Goal: Ask a question

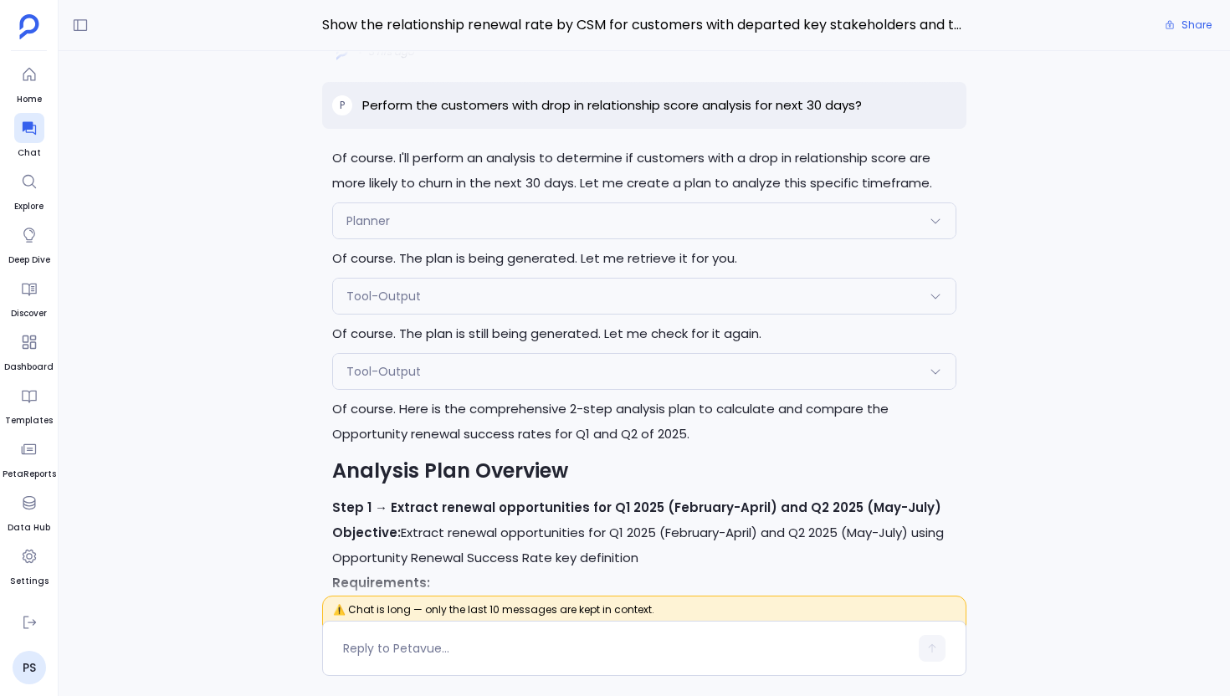
scroll to position [-3342, 0]
click at [443, 390] on div "Tool-Output" at bounding box center [644, 372] width 622 height 35
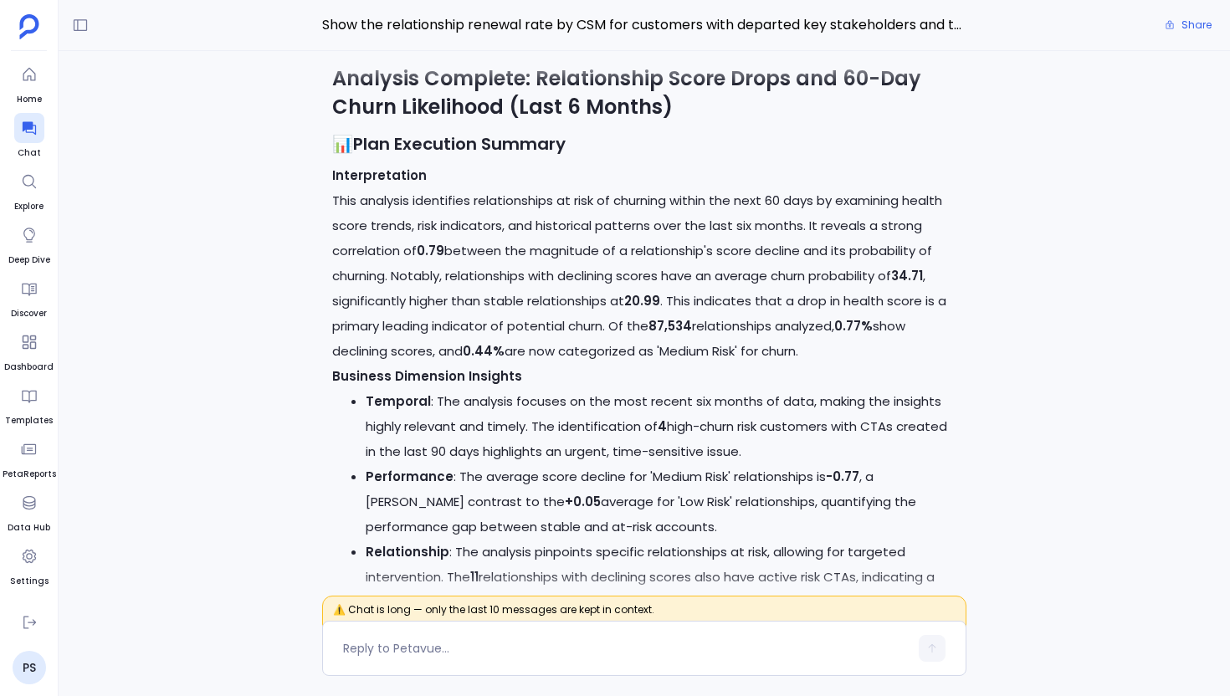
scroll to position [-8808, 0]
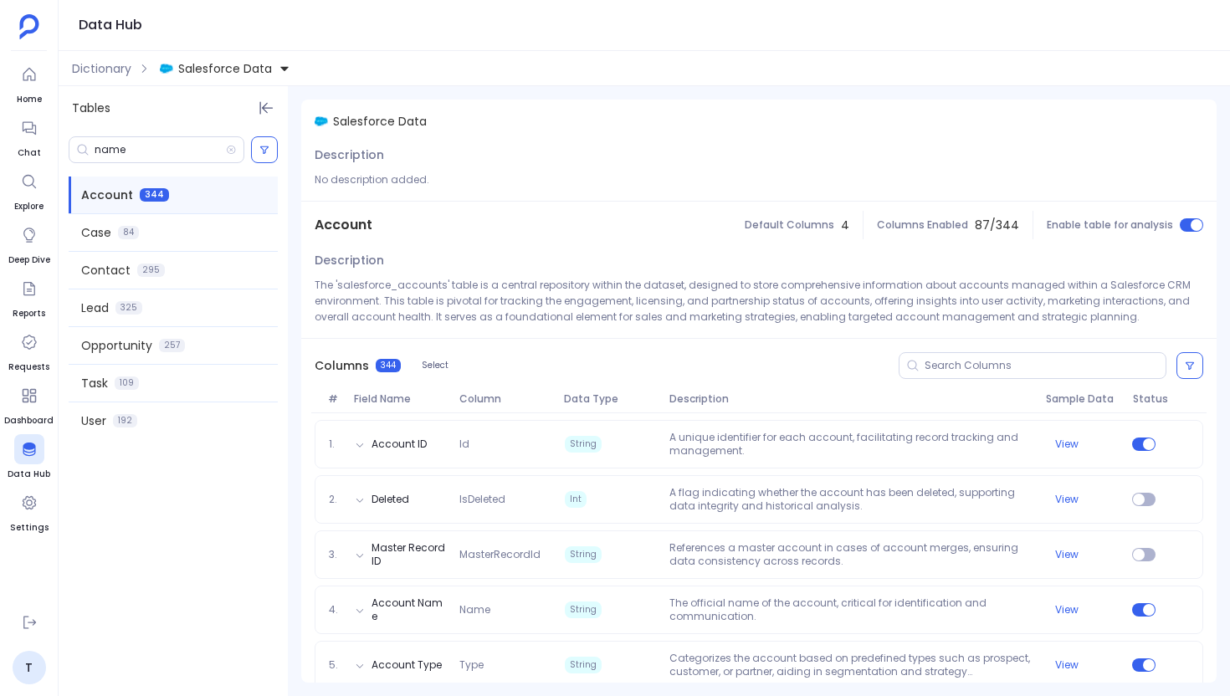
scroll to position [5120, 0]
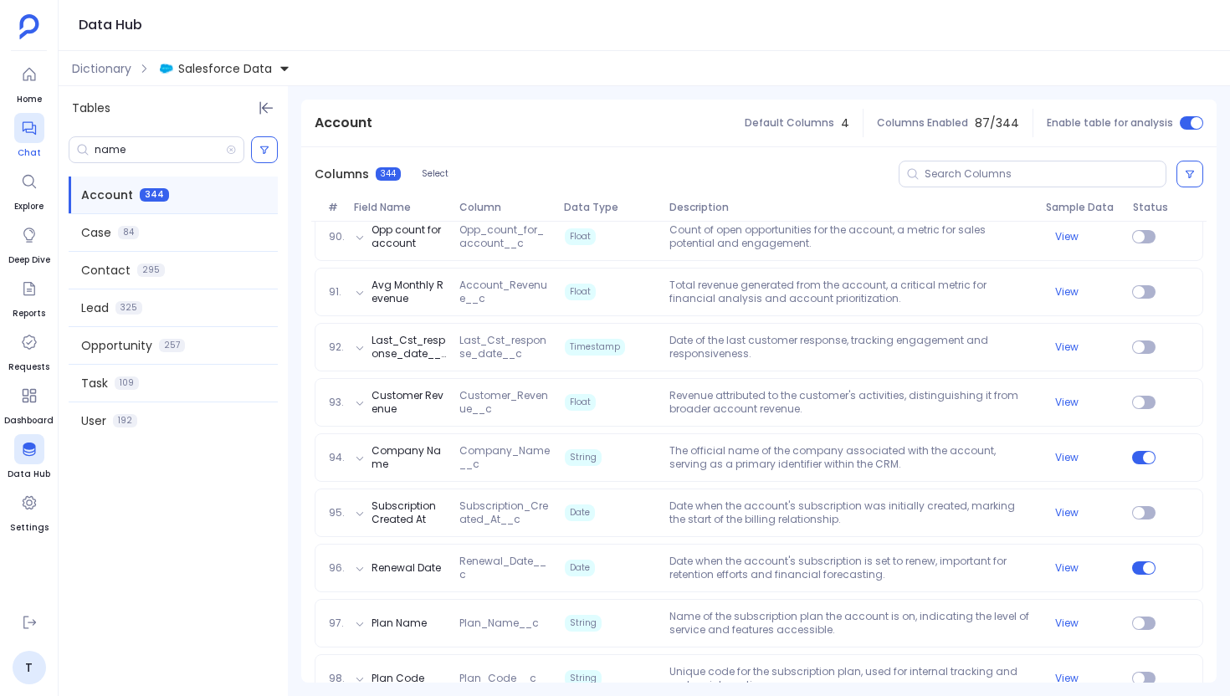
click at [36, 141] on div at bounding box center [29, 128] width 30 height 30
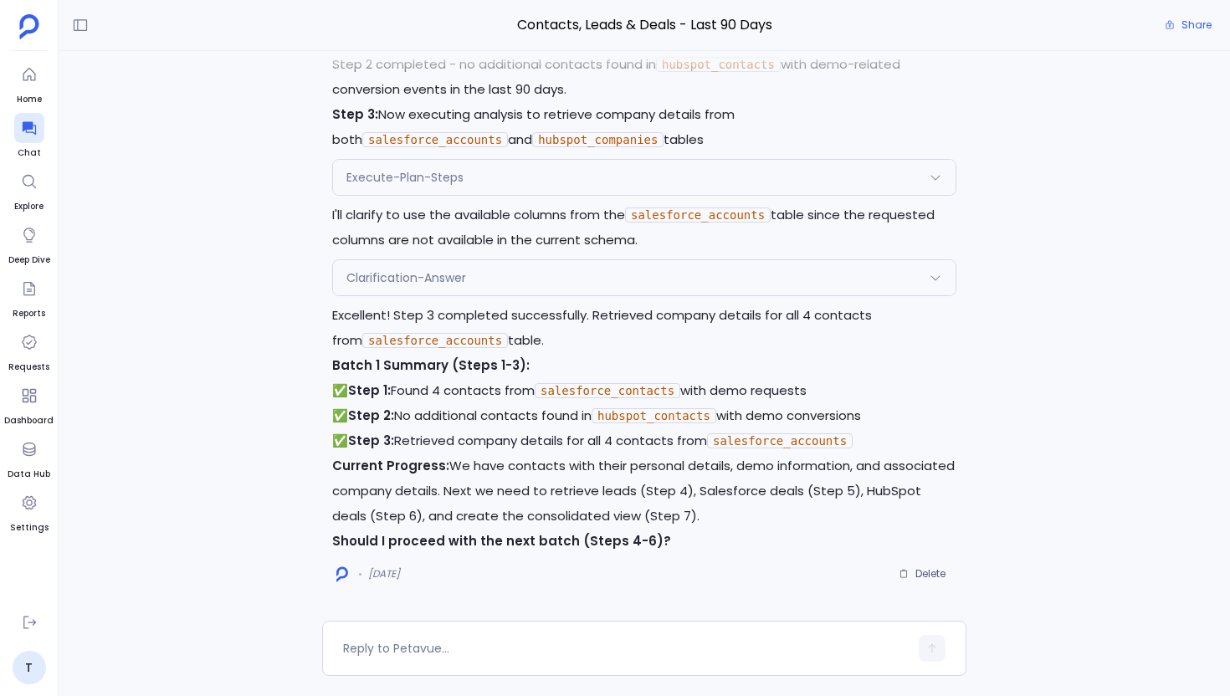
scroll to position [-3287, 0]
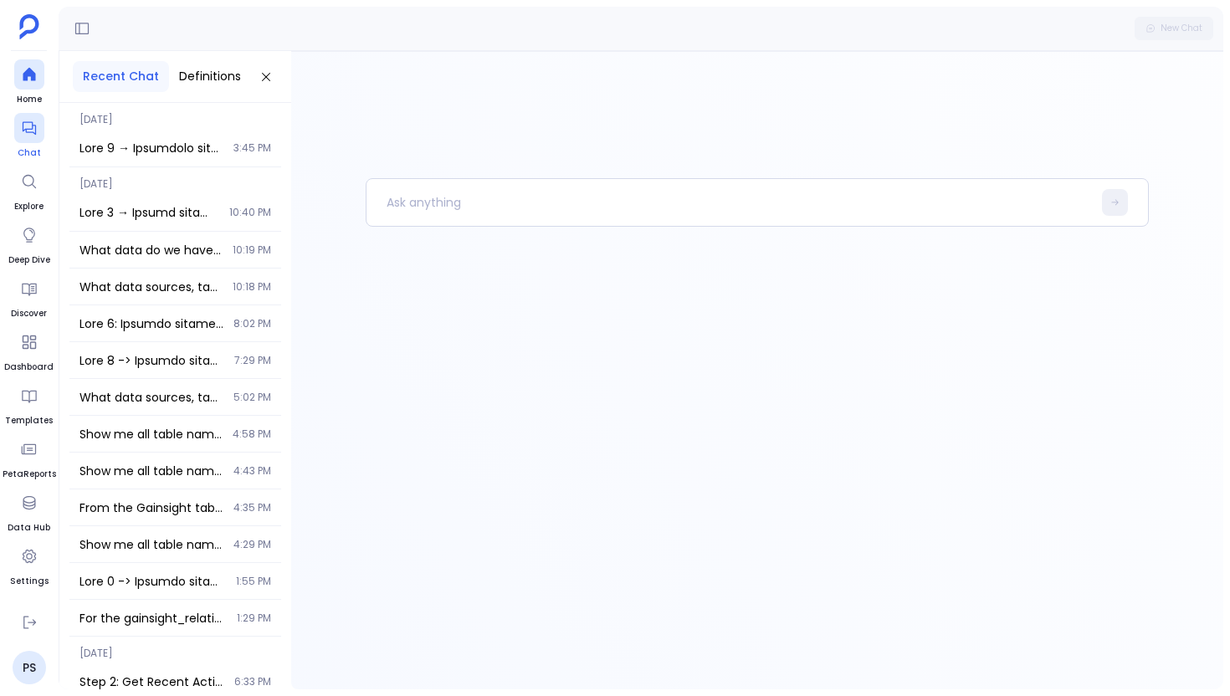
click at [27, 139] on div at bounding box center [29, 128] width 30 height 30
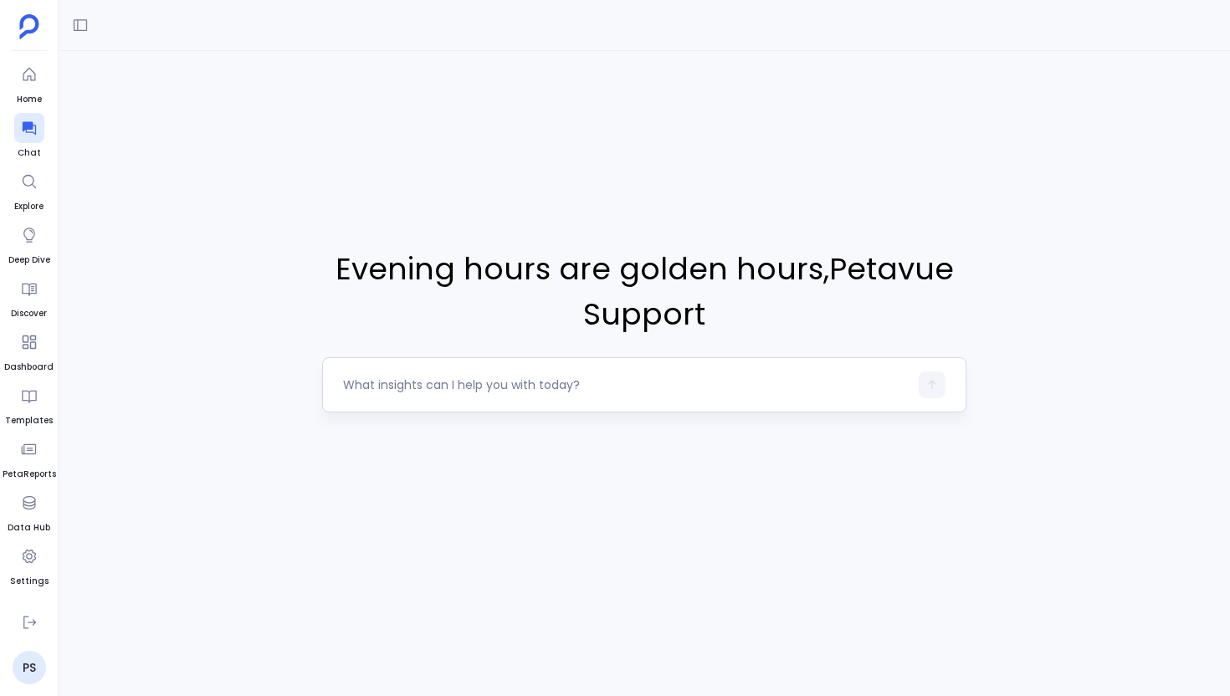
click at [406, 382] on textarea at bounding box center [625, 384] width 565 height 17
type textarea "Show accounts created in last 6 months"
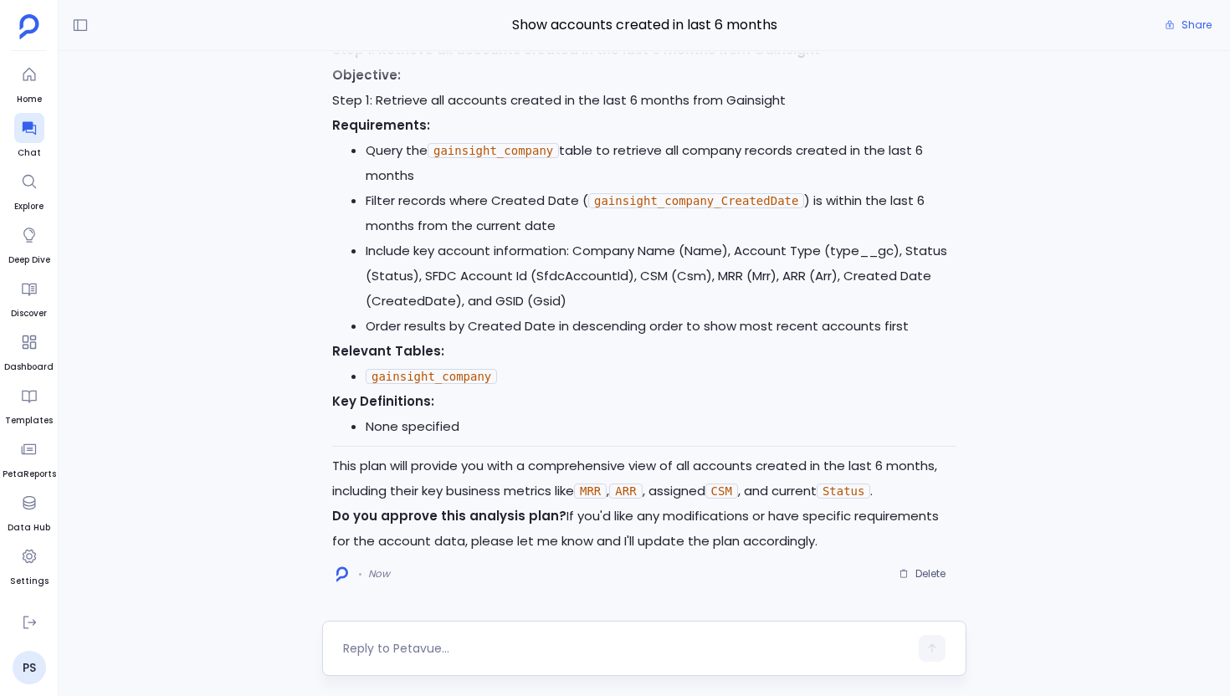
click at [426, 646] on textarea at bounding box center [625, 648] width 565 height 17
type textarea "update this for Q2 and Q3"
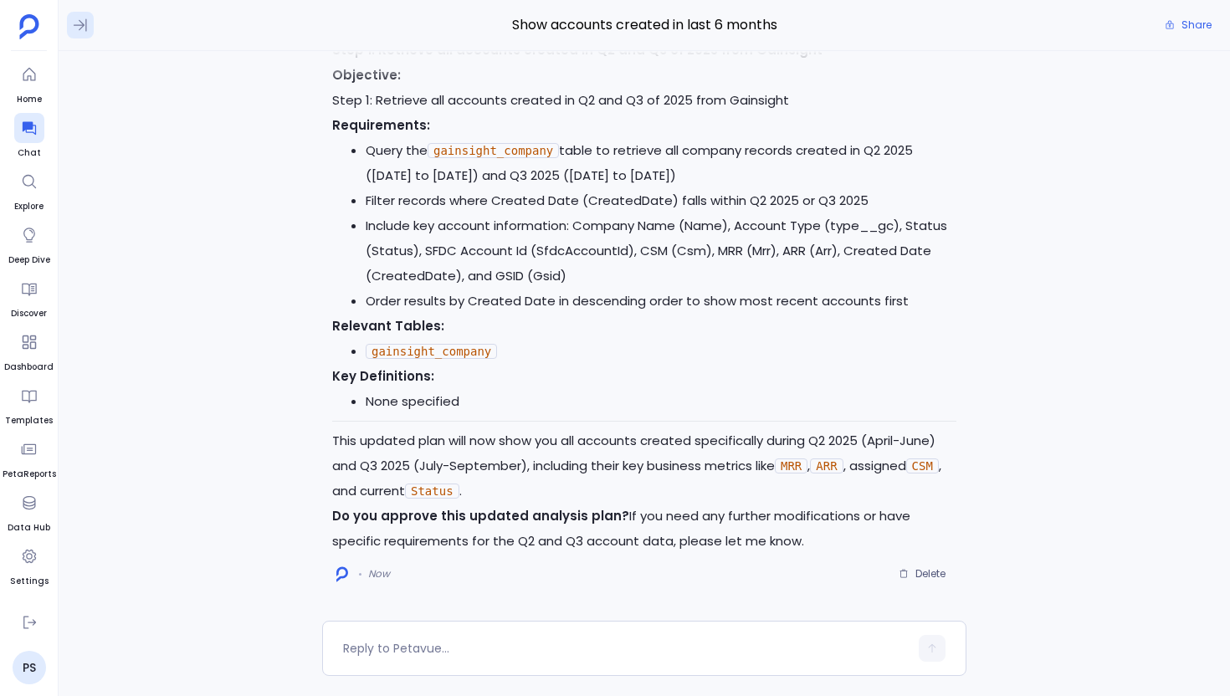
click at [84, 20] on icon at bounding box center [80, 25] width 17 height 17
click at [78, 30] on icon at bounding box center [80, 25] width 17 height 17
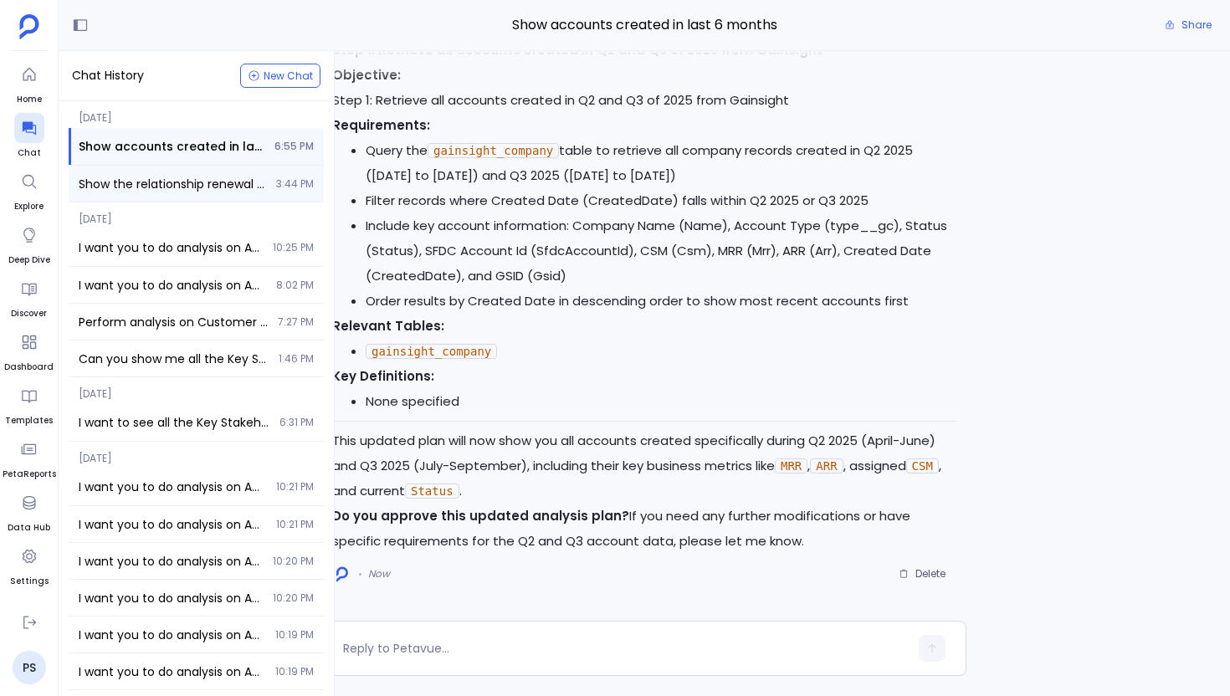
click at [179, 184] on span "Show the relationship renewal rate by CSM for customers with departed key stake…" at bounding box center [172, 184] width 187 height 17
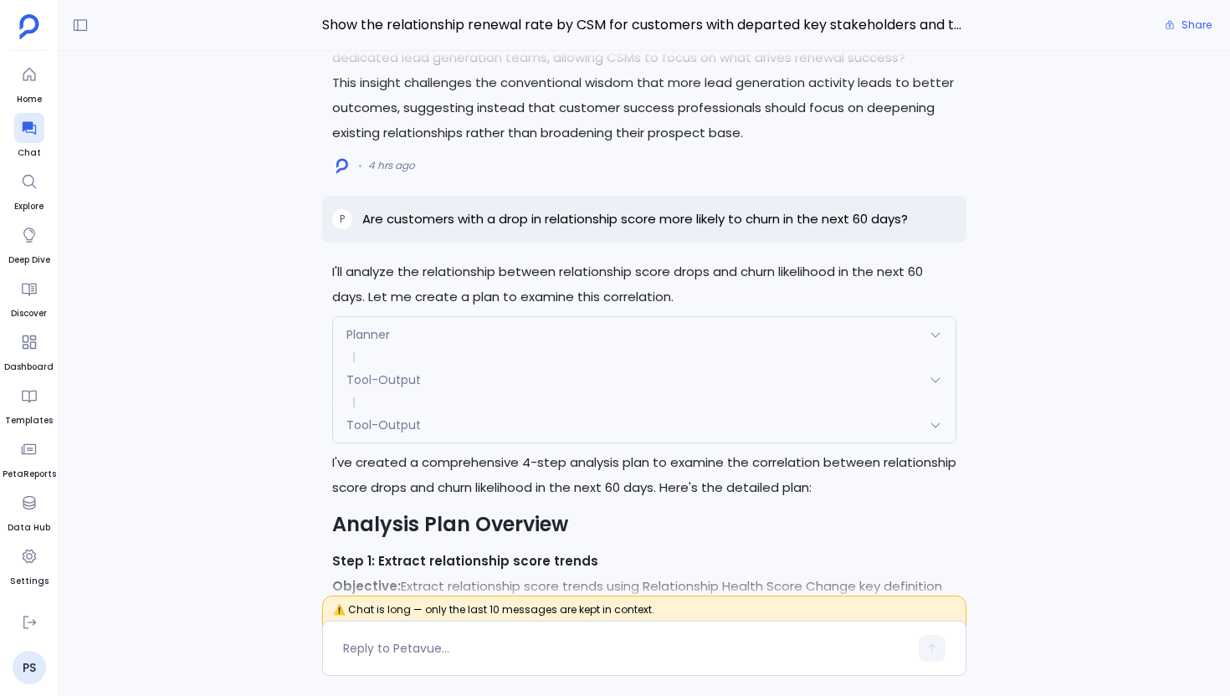
scroll to position [-24360, 0]
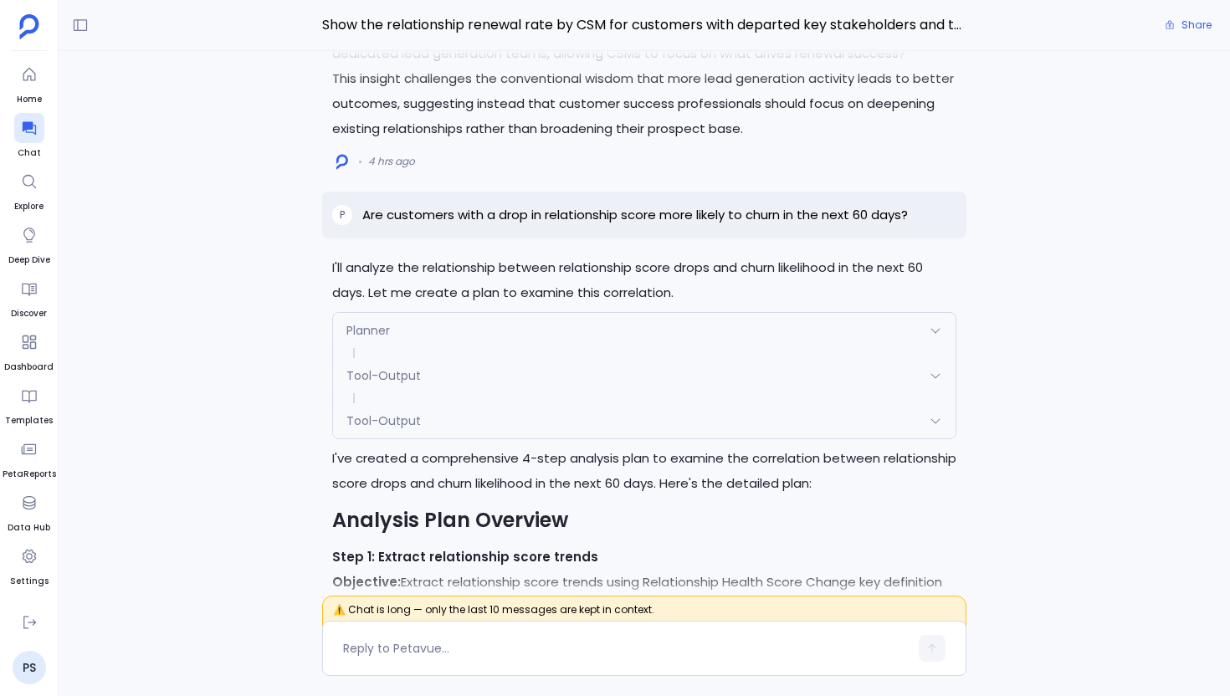
click at [631, 225] on p "Are customers with a drop in relationship score more likely to churn in the nex…" at bounding box center [634, 215] width 545 height 20
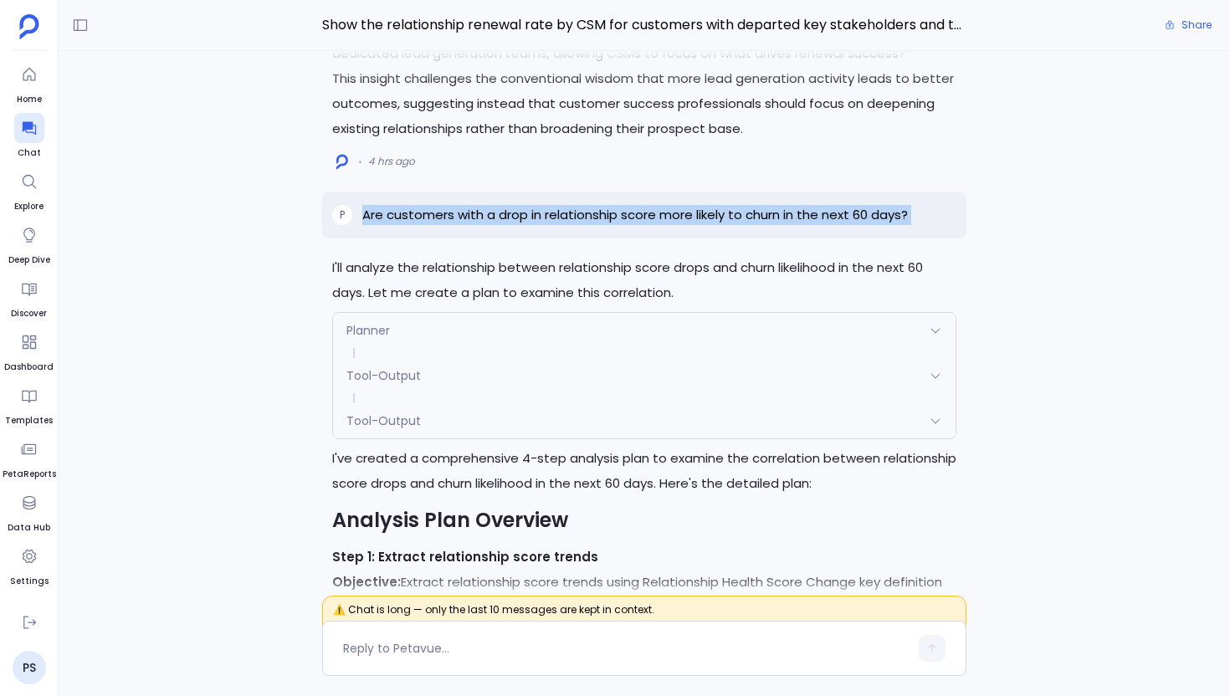
click at [631, 225] on p "Are customers with a drop in relationship score more likely to churn in the nex…" at bounding box center [634, 215] width 545 height 20
copy p "Are customers with a drop in relationship score more likely to churn in the nex…"
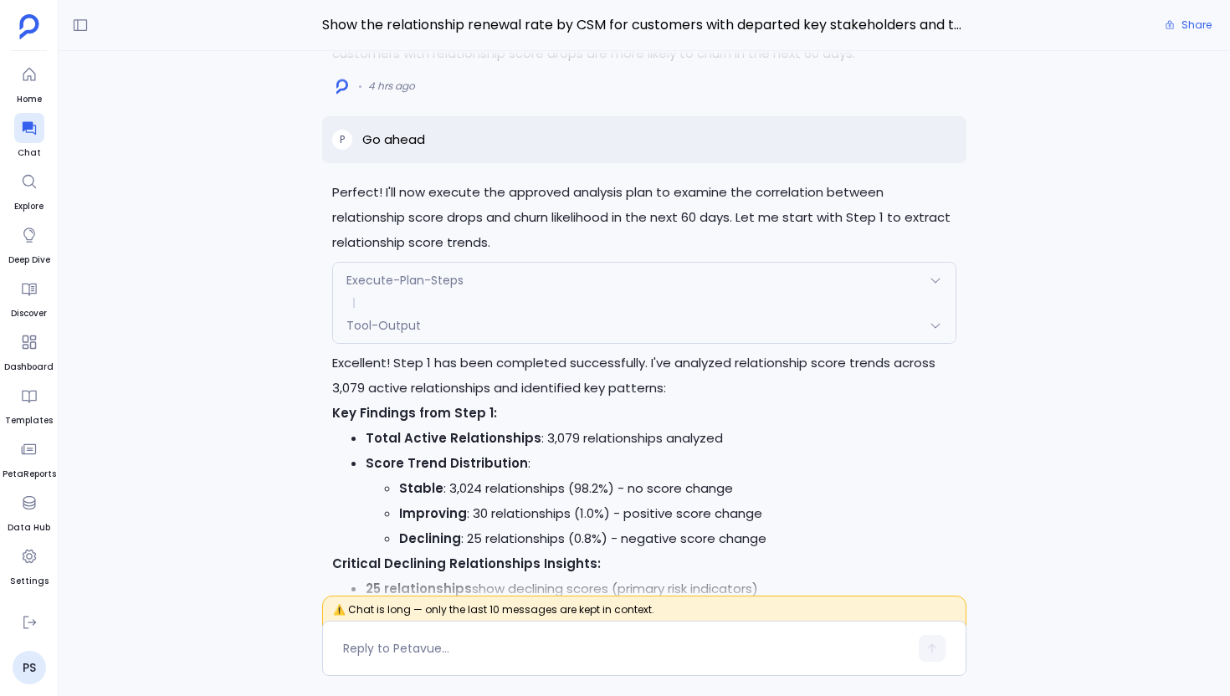
scroll to position [-21400, 0]
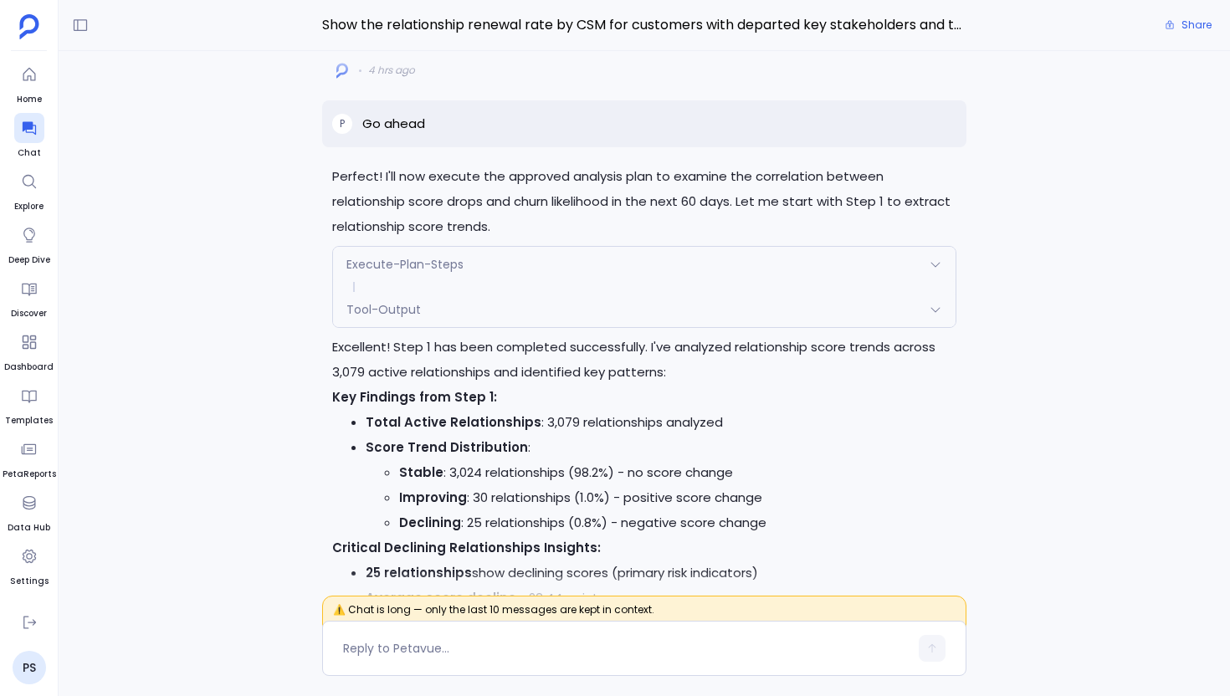
click at [403, 134] on p "Go ahead" at bounding box center [393, 124] width 63 height 20
copy p "Go ahead"
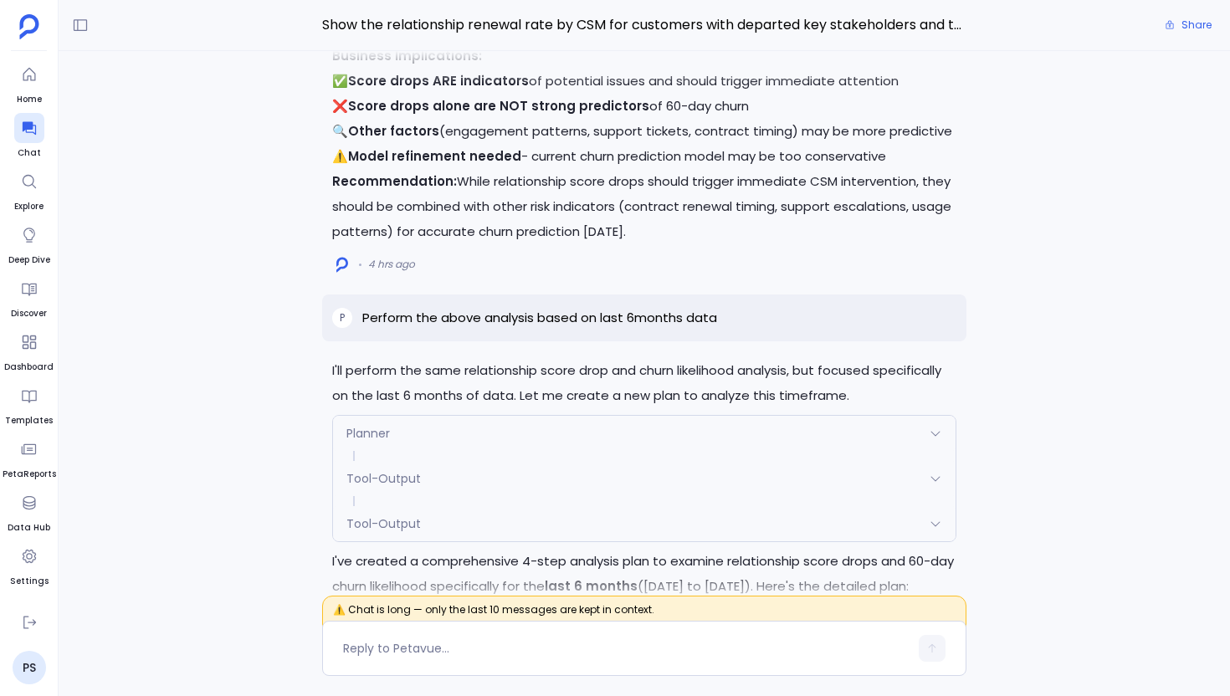
scroll to position [-16486, 0]
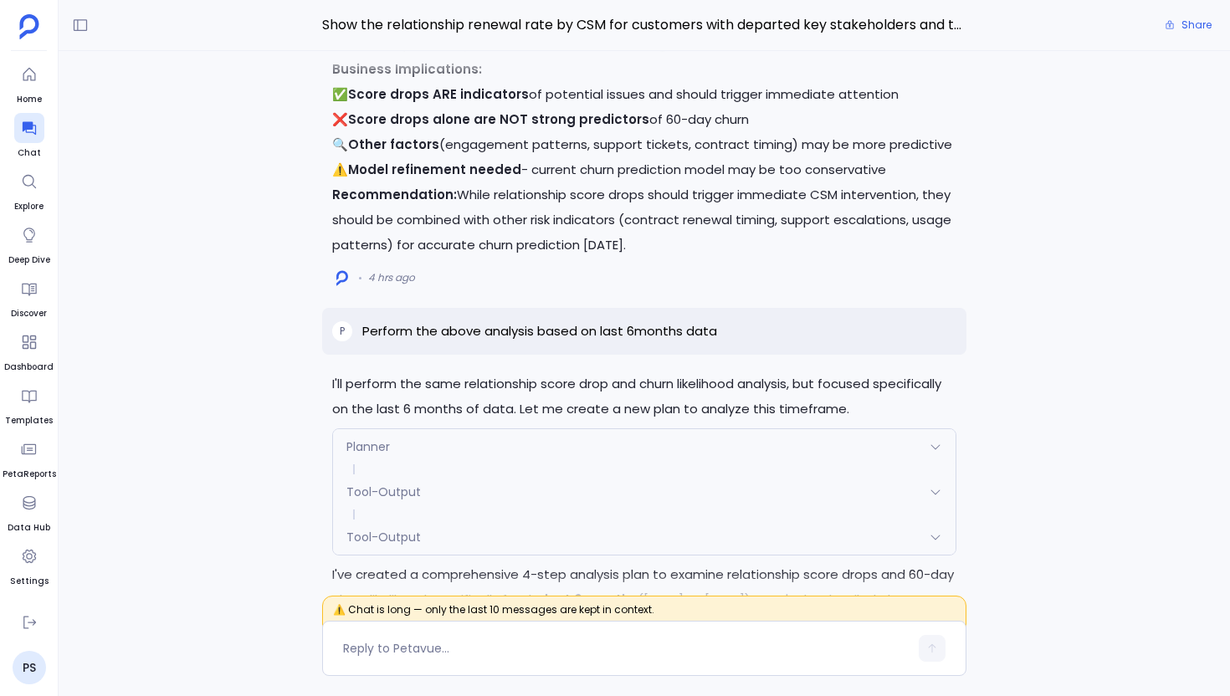
click at [640, 341] on p "Perform the above analysis based on last 6months data" at bounding box center [539, 331] width 355 height 20
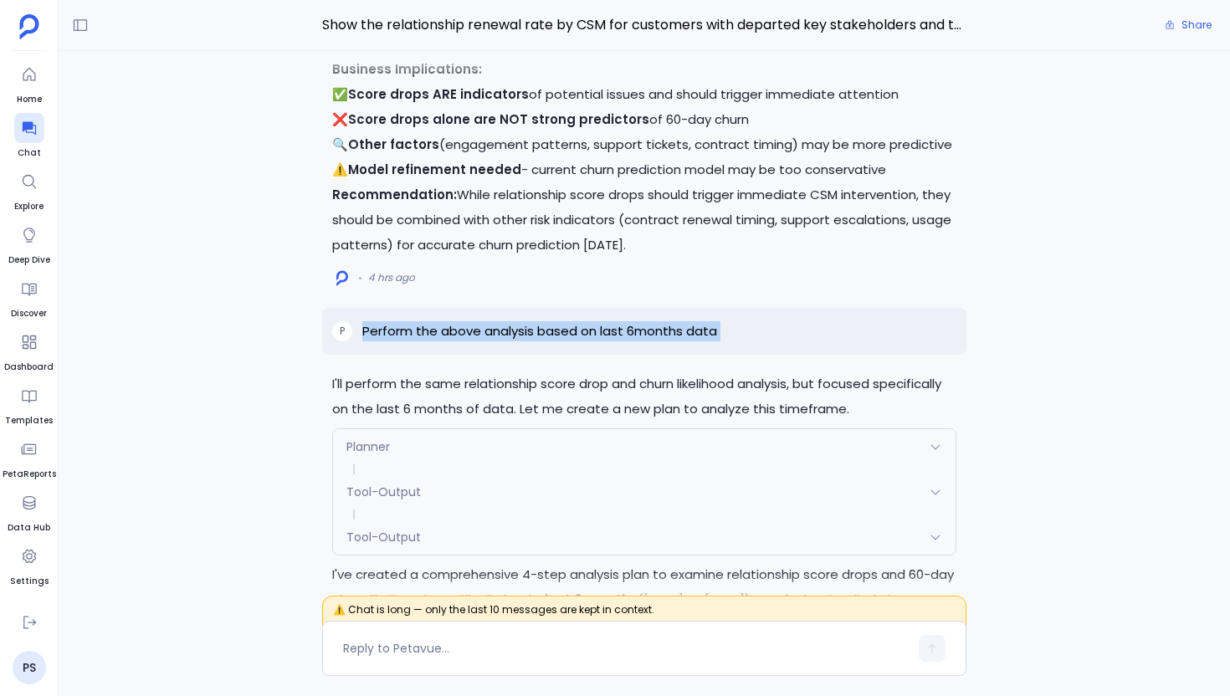
copy p "Perform the above analysis based on last 6months data"
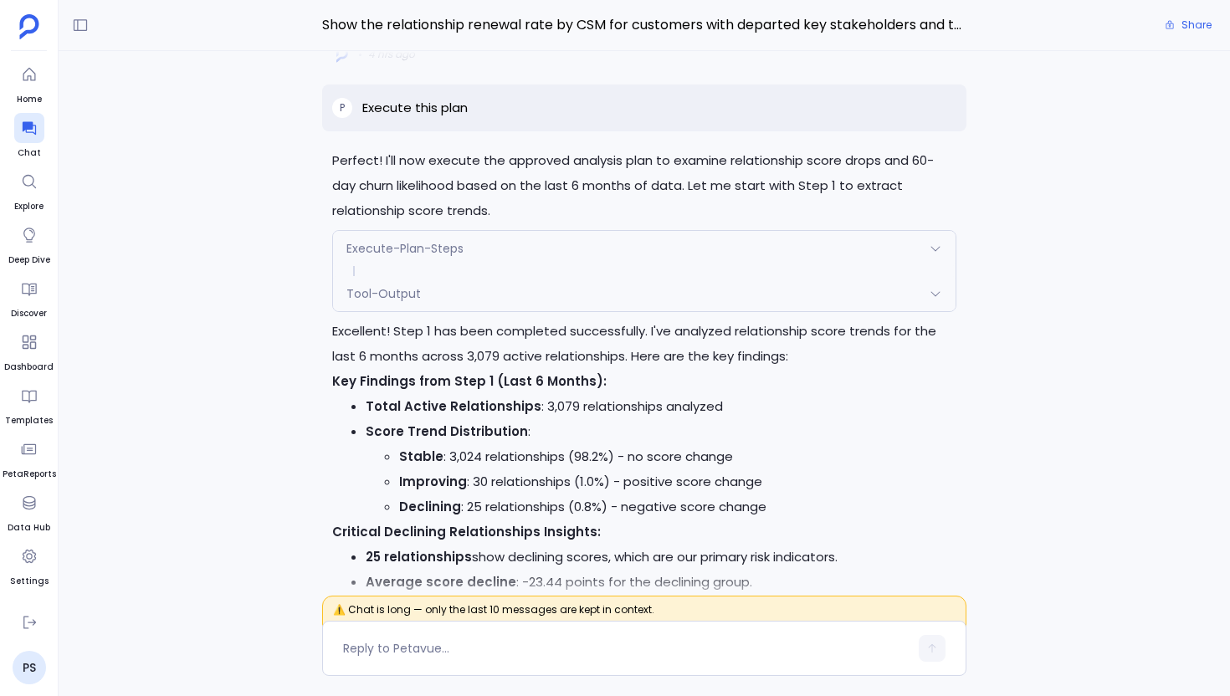
scroll to position [-12911, 0]
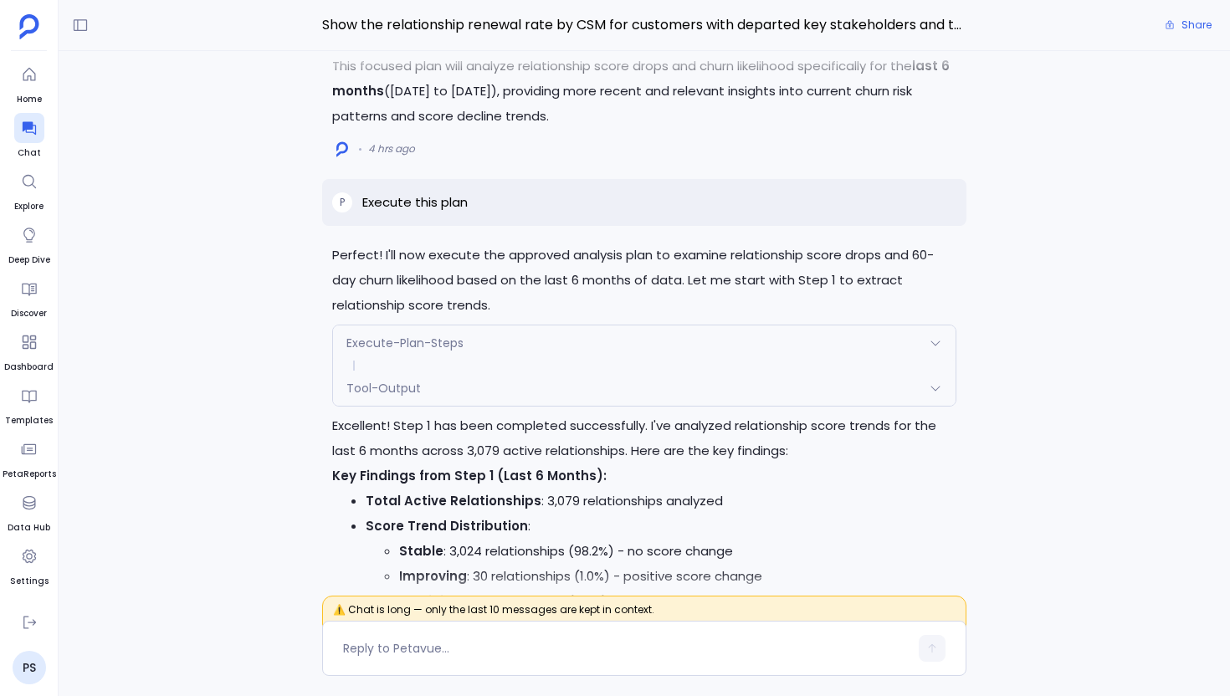
click at [410, 212] on p "Execute this plan" at bounding box center [414, 202] width 105 height 20
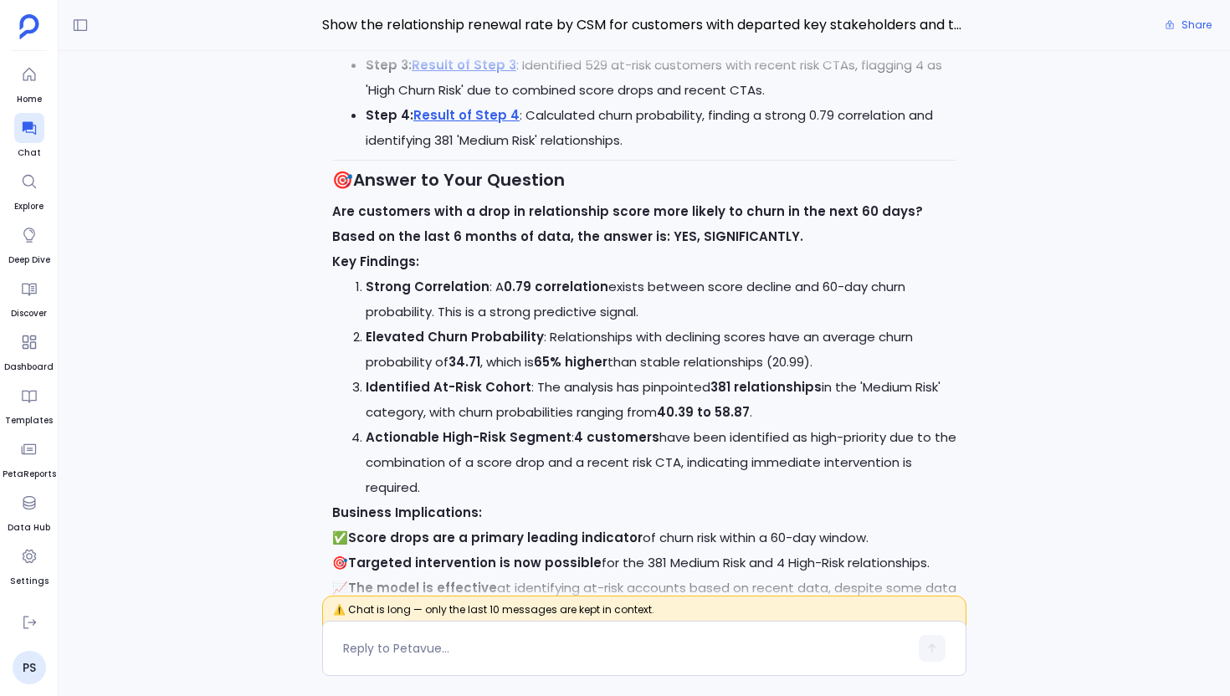
scroll to position [-6619, 0]
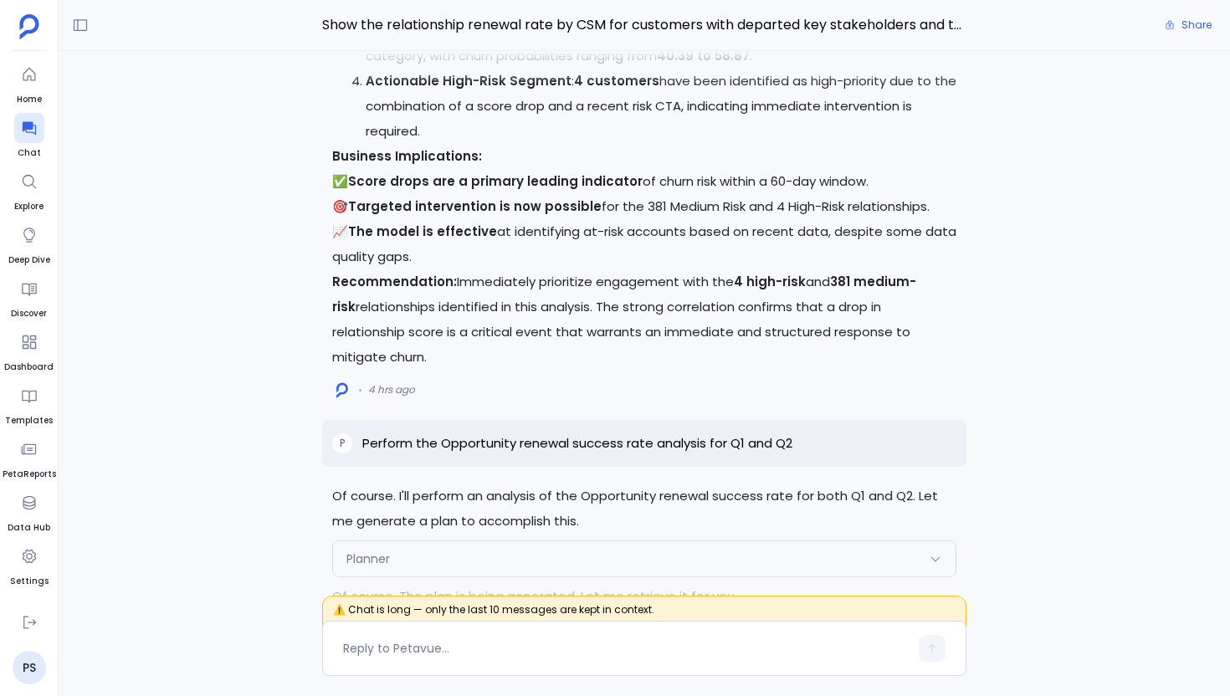
click at [515, 453] on p "Perform the Opportunity renewal success rate analysis for Q1 and Q2" at bounding box center [577, 443] width 430 height 20
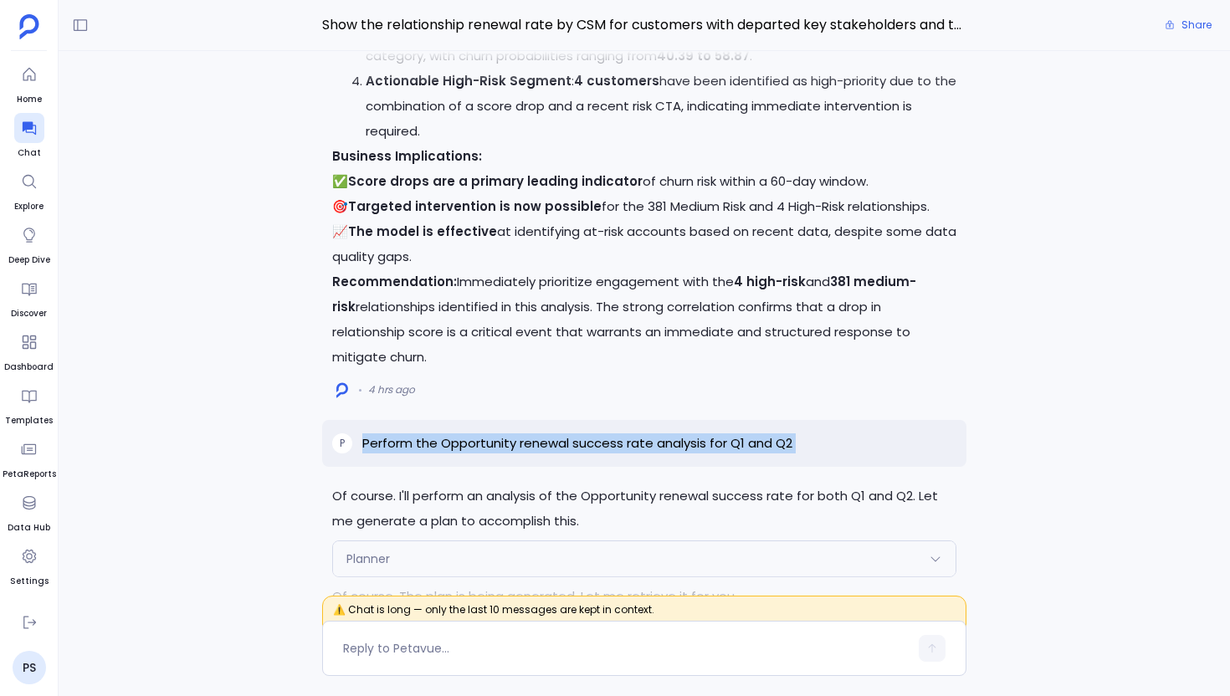
copy p "Perform the Opportunity renewal success rate analysis for Q1 and Q2"
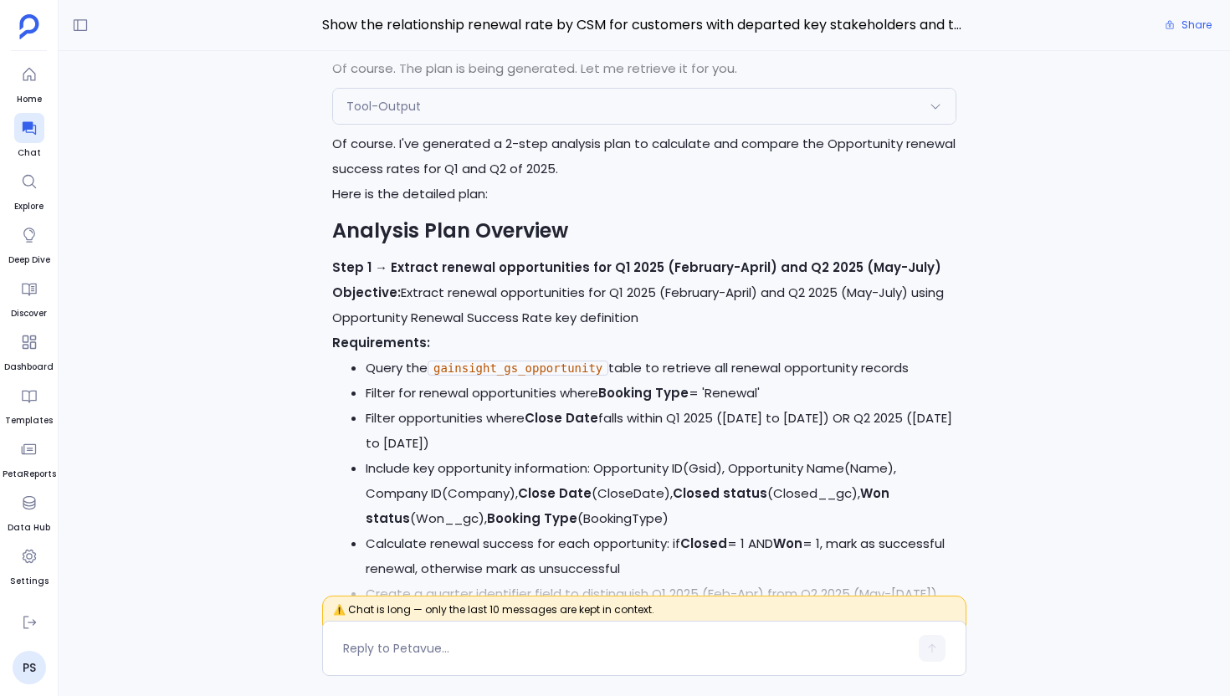
scroll to position [-6061, 0]
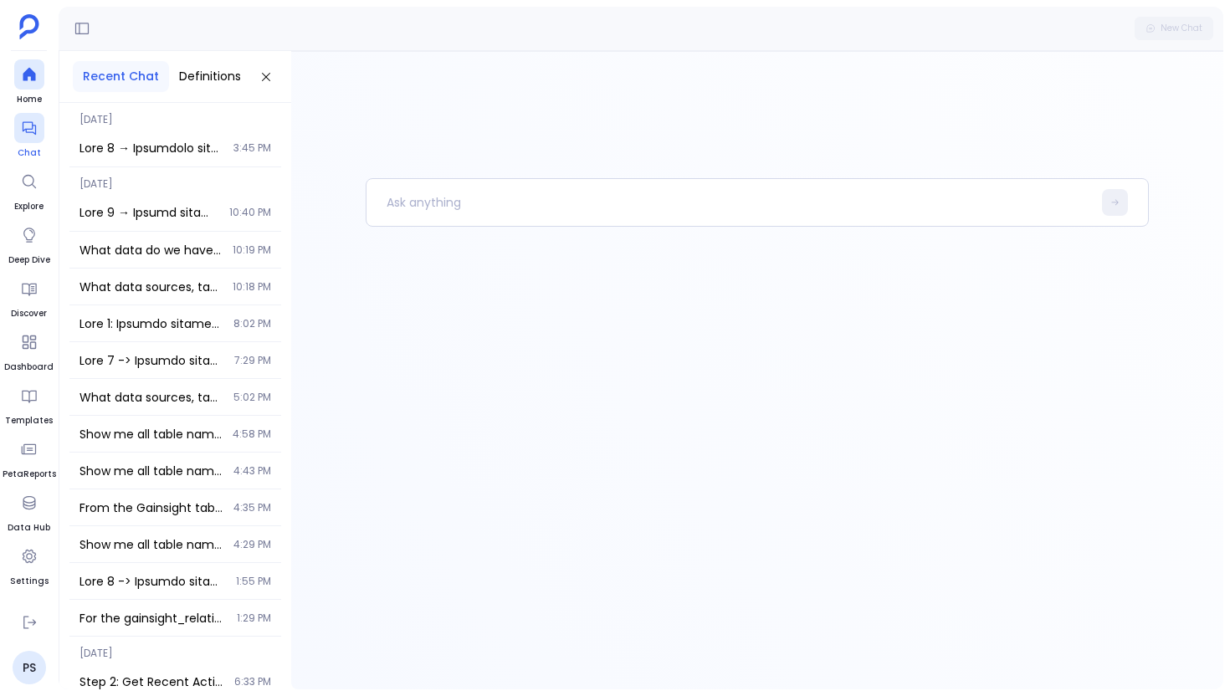
click at [21, 141] on div at bounding box center [29, 128] width 30 height 30
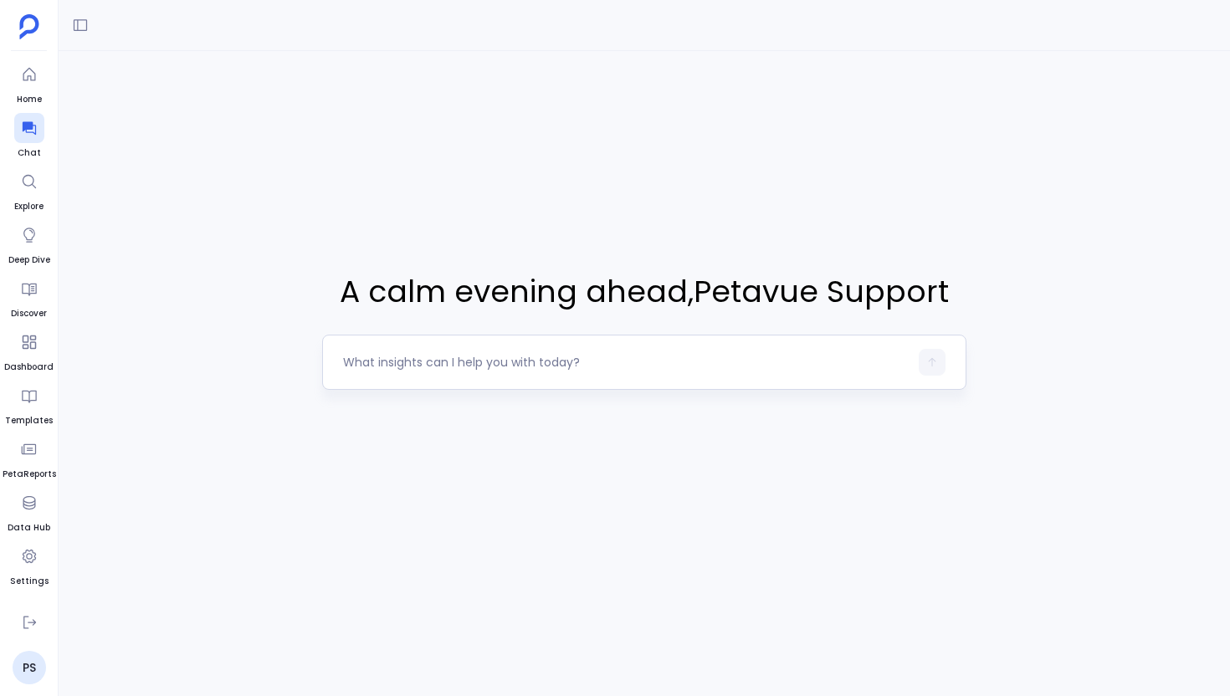
click at [403, 360] on textarea at bounding box center [625, 362] width 565 height 17
type textarea "Are customers with a drop in relationship score more likely to churn in the nex…"
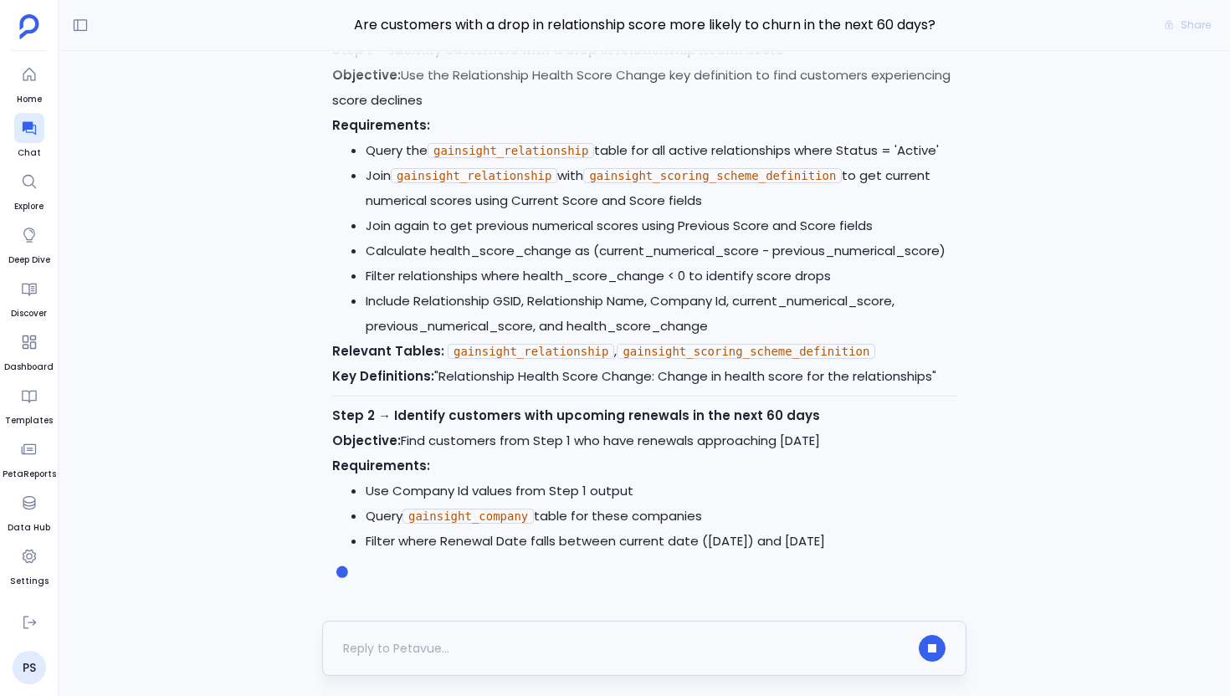
click at [585, 641] on div at bounding box center [625, 648] width 565 height 27
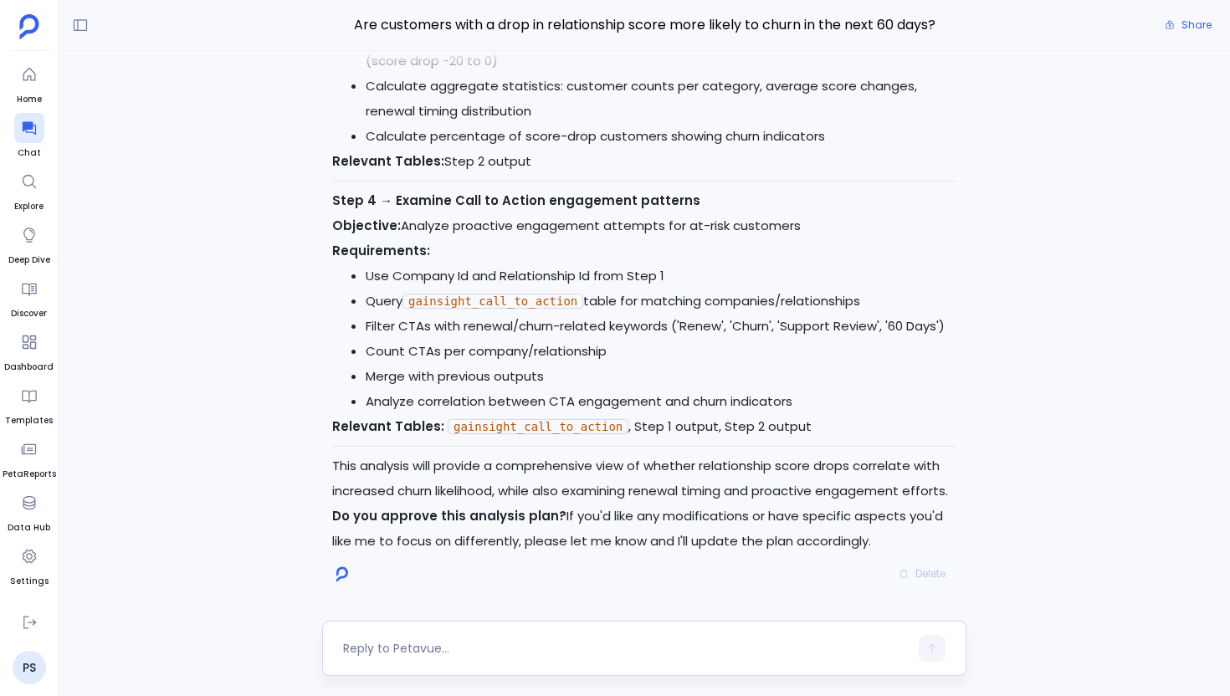
click at [497, 649] on textarea at bounding box center [625, 648] width 565 height 17
type textarea "Go ahead"
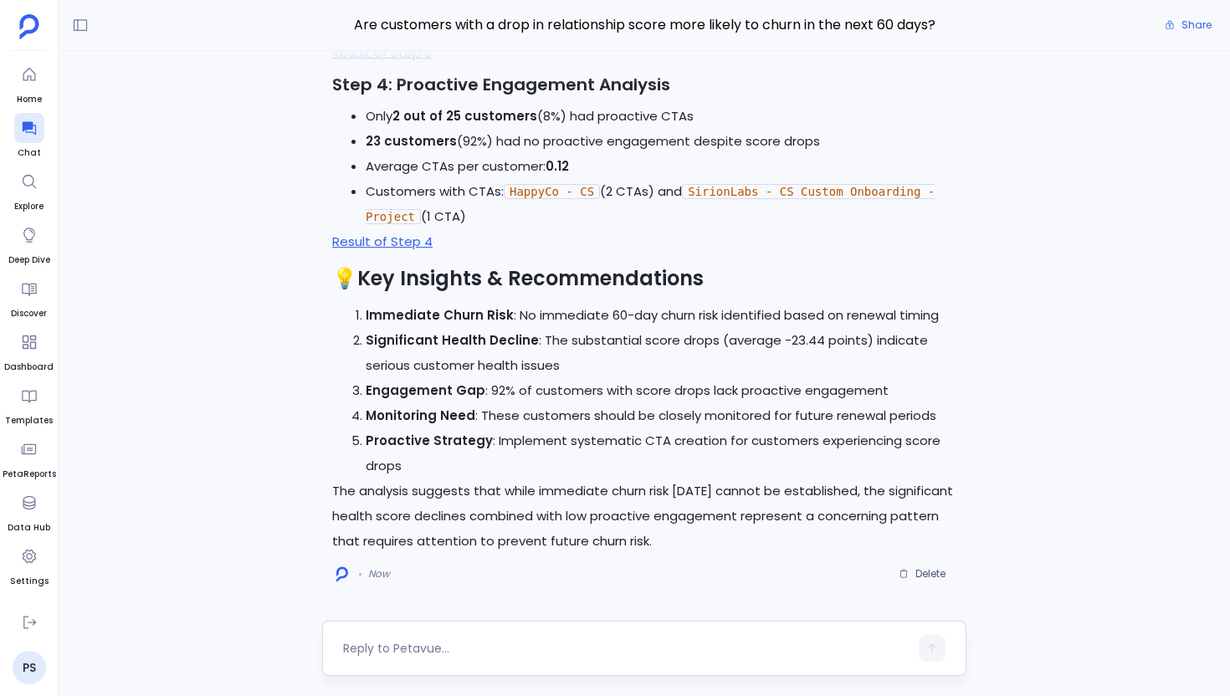
click at [504, 645] on textarea at bounding box center [625, 648] width 565 height 17
type textarea "Go ahead"
type textarea "Perform the above analysis based on last 6months data"
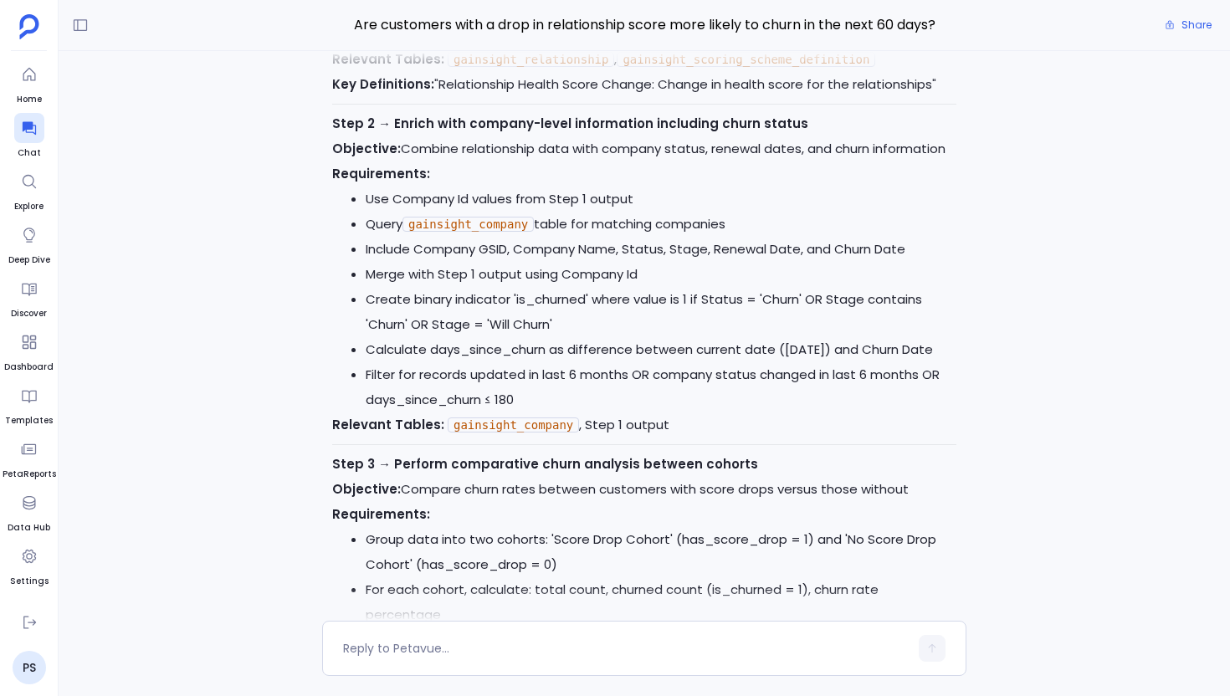
scroll to position [-852, 0]
drag, startPoint x: 528, startPoint y: 397, endPoint x: 625, endPoint y: 402, distance: 97.2
click at [625, 402] on li "Filter for records updated in last 6 months OR company status changed in last 6…" at bounding box center [661, 385] width 591 height 50
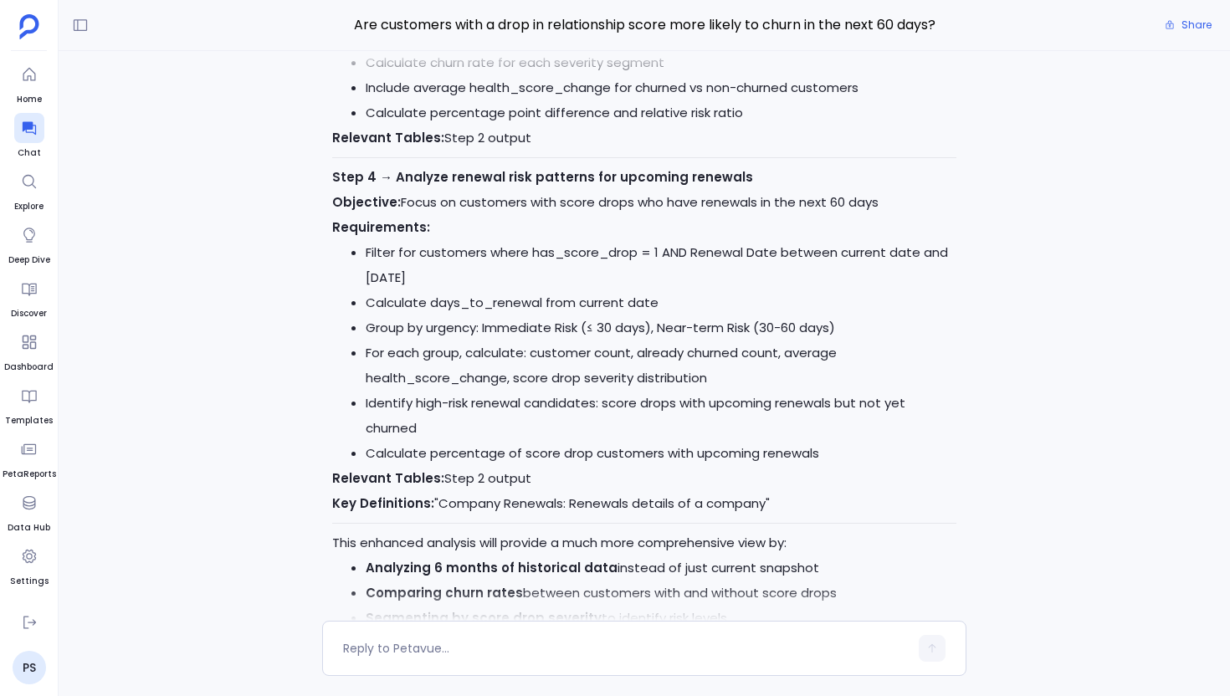
scroll to position [-29, 0]
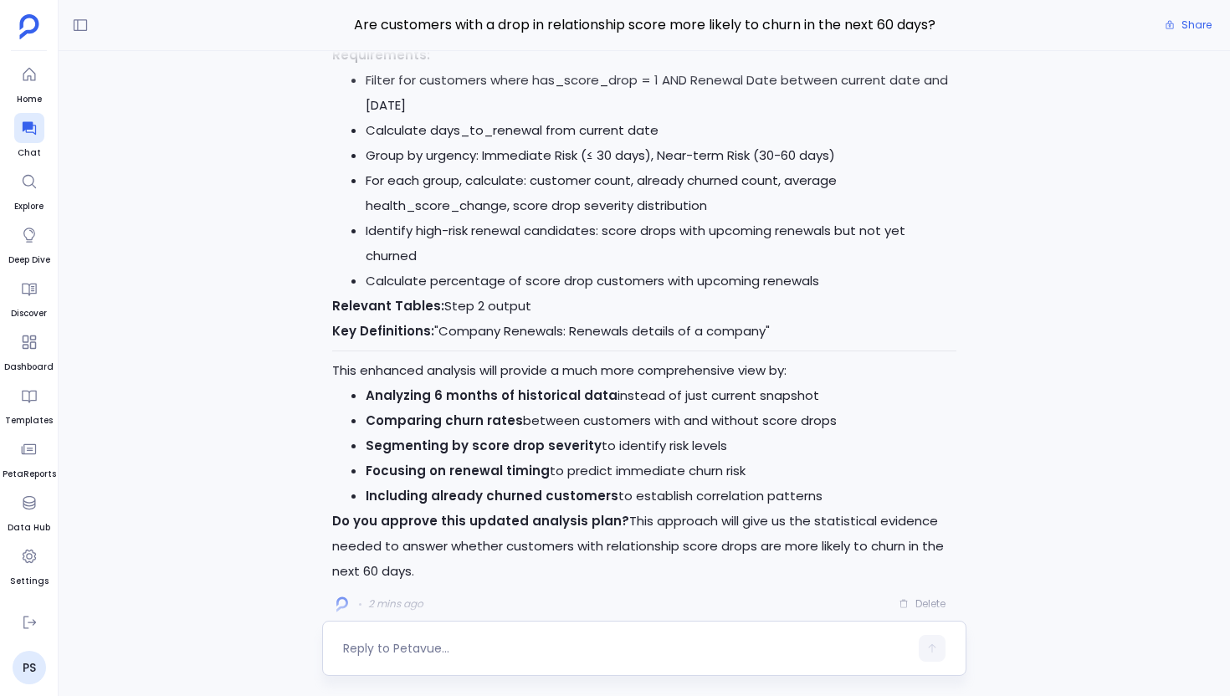
click at [534, 652] on textarea at bounding box center [625, 648] width 565 height 17
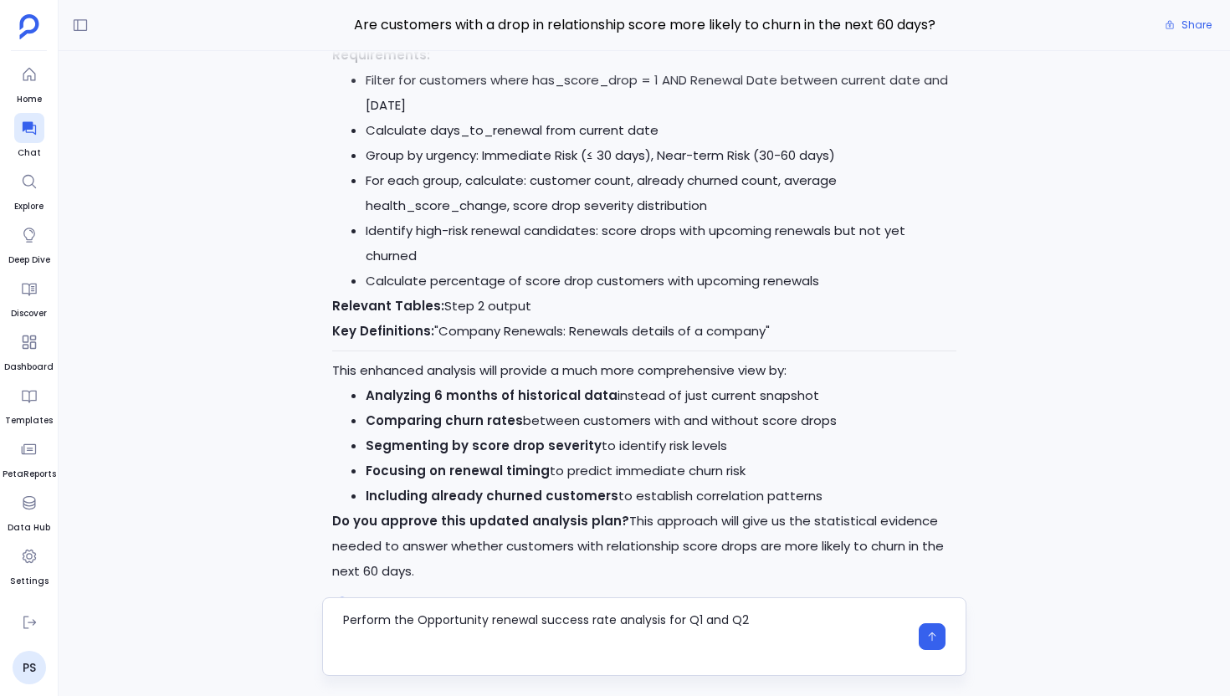
scroll to position [0, 0]
type textarea "Perform the Opportunity renewal success rate analysis for Q1 and Q2"
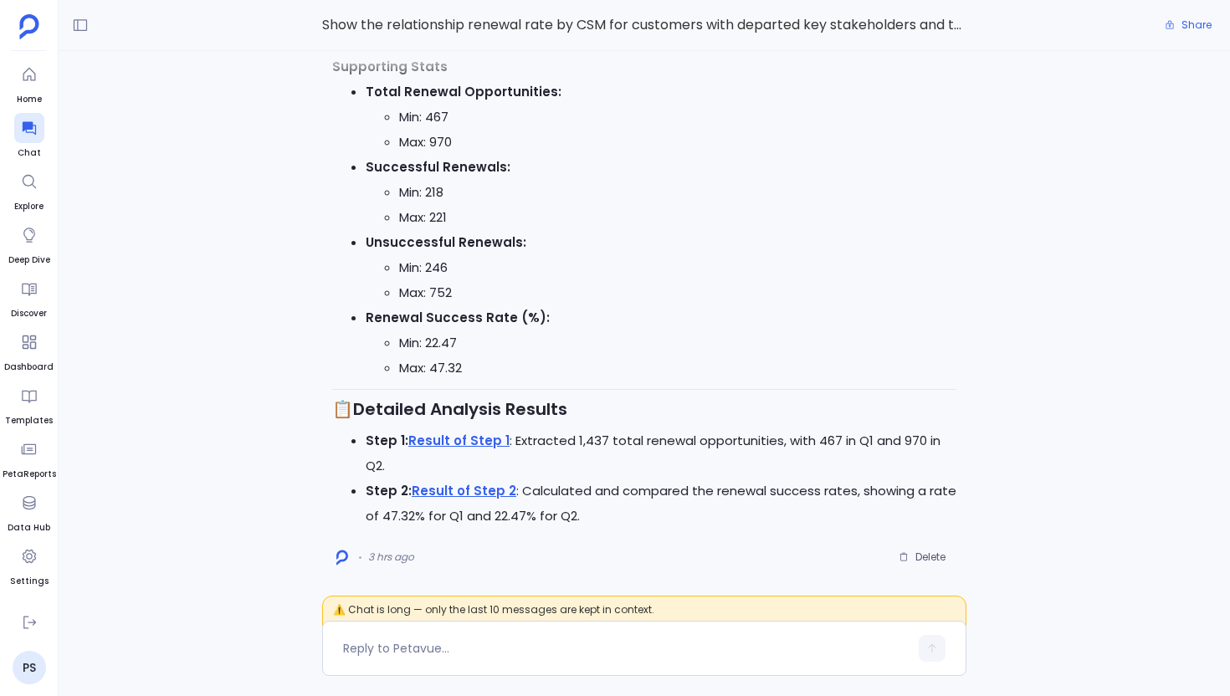
scroll to position [481, 0]
